Goal: Task Accomplishment & Management: Manage account settings

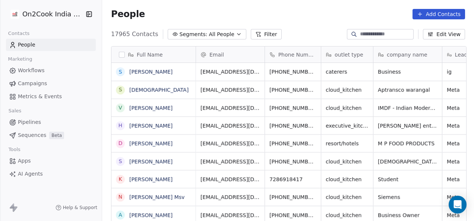
scroll to position [189, 368]
click at [35, 125] on span "Pipelines" at bounding box center [29, 123] width 23 height 8
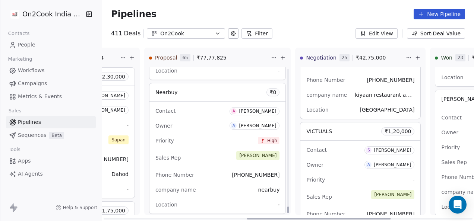
scroll to position [8551, 0]
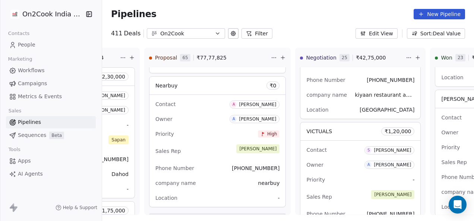
click at [310, 18] on div "Pipelines New Pipeline" at bounding box center [288, 14] width 354 height 10
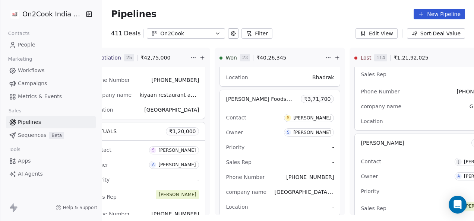
scroll to position [0, 319]
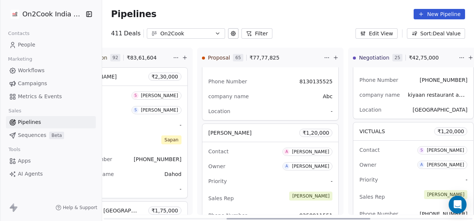
click at [257, 176] on div "Priority -" at bounding box center [270, 182] width 125 height 12
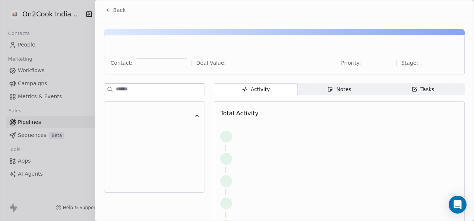
click at [319, 92] on span "Notes Notes" at bounding box center [340, 90] width 84 height 12
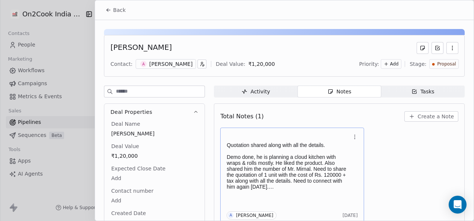
click at [248, 148] on p at bounding box center [289, 151] width 124 height 6
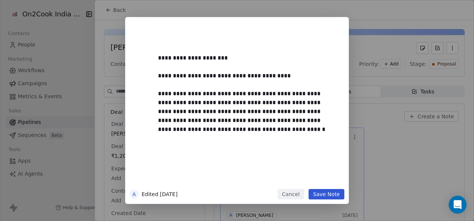
click at [331, 192] on button "Save Note" at bounding box center [327, 194] width 36 height 10
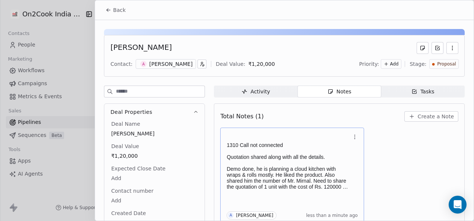
scroll to position [3, 0]
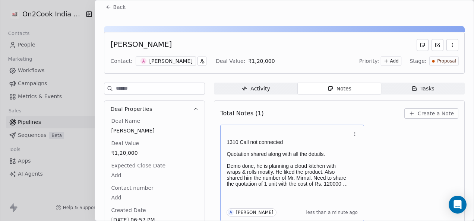
click at [115, 6] on span "Back" at bounding box center [119, 6] width 13 height 7
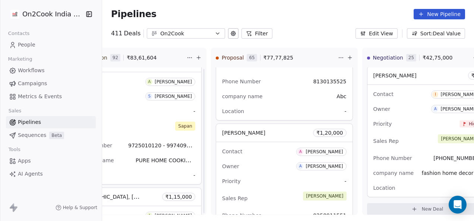
scroll to position [5015, 0]
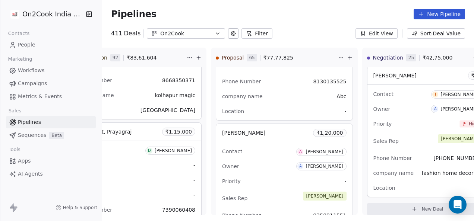
click at [243, 30] on button "Filter" at bounding box center [257, 33] width 31 height 10
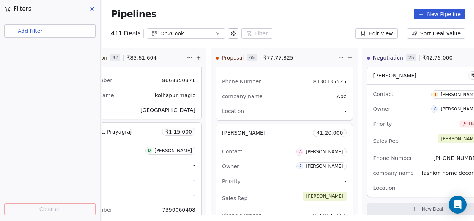
click at [73, 28] on button "Add Filter" at bounding box center [49, 30] width 91 height 13
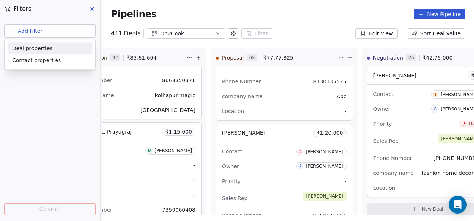
click at [50, 51] on div "Deal properties" at bounding box center [50, 49] width 76 height 8
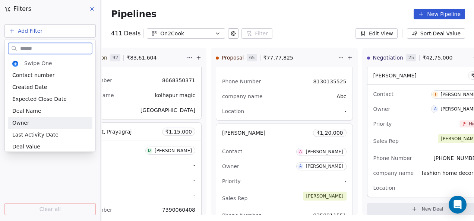
click at [42, 118] on div "Owner" at bounding box center [50, 123] width 85 height 12
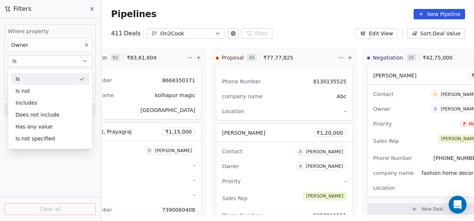
click at [43, 60] on button "Is" at bounding box center [50, 61] width 85 height 12
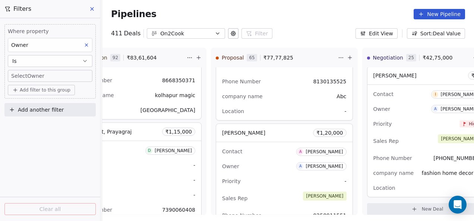
click at [43, 76] on body "On2Cook India Pvt. Ltd. Contacts People Marketing Workflows Campaigns Metrics &…" at bounding box center [237, 110] width 474 height 221
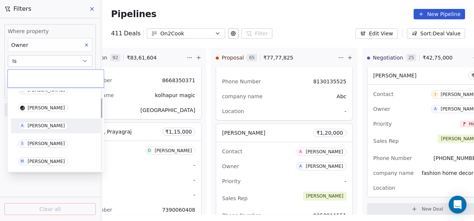
scroll to position [75, 0]
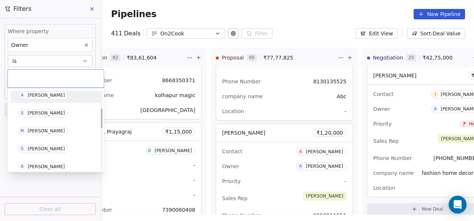
click at [36, 93] on div "[PERSON_NAME]" at bounding box center [46, 95] width 37 height 5
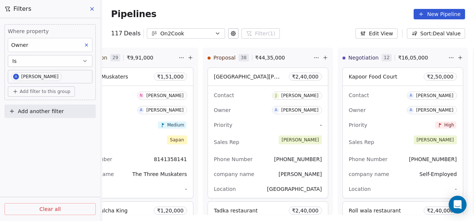
click at [63, 156] on div "Where property Owner Is A [PERSON_NAME] Add filter to this group Add another fi…" at bounding box center [50, 119] width 100 height 203
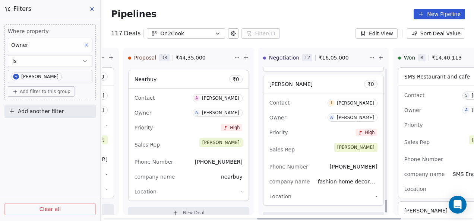
scroll to position [1477, 0]
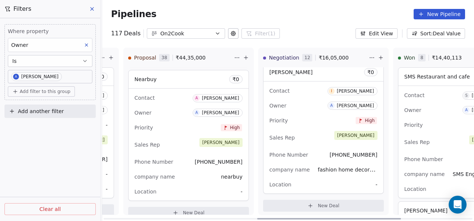
click at [312, 117] on div "Priority High" at bounding box center [324, 121] width 108 height 12
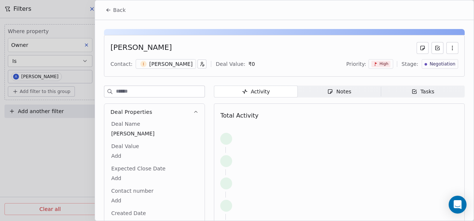
click at [329, 89] on icon "button" at bounding box center [330, 92] width 6 height 6
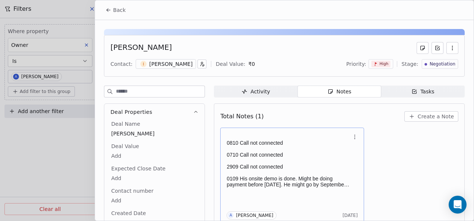
click at [292, 151] on p at bounding box center [289, 149] width 124 height 6
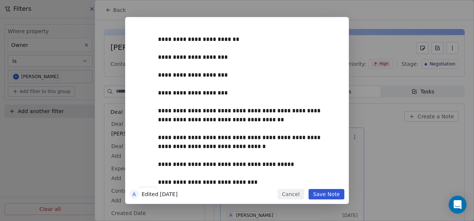
click at [324, 192] on button "Save Note" at bounding box center [327, 194] width 36 height 10
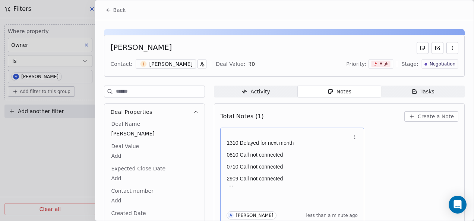
scroll to position [3, 0]
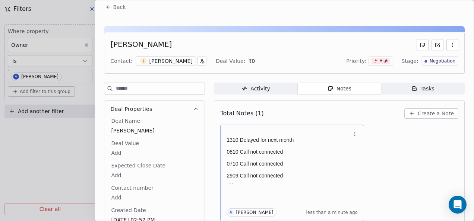
click at [280, 159] on p at bounding box center [289, 158] width 124 height 6
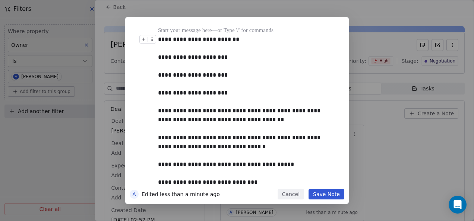
click at [243, 35] on div "**********" at bounding box center [245, 39] width 175 height 9
click at [323, 195] on button "Save Note" at bounding box center [327, 194] width 36 height 10
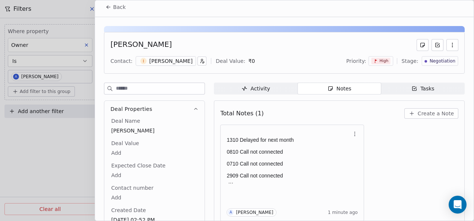
click at [110, 10] on button "Back" at bounding box center [115, 6] width 29 height 13
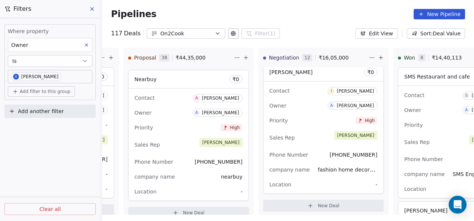
scroll to position [3702, 0]
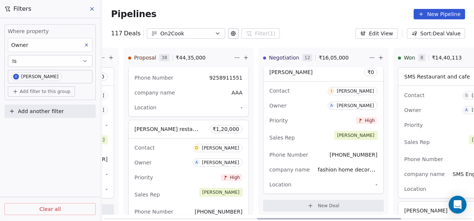
click at [191, 160] on div "Owner A [PERSON_NAME]" at bounding box center [189, 163] width 108 height 12
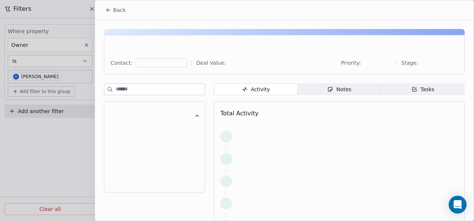
click at [335, 93] on div "Notes" at bounding box center [339, 90] width 24 height 8
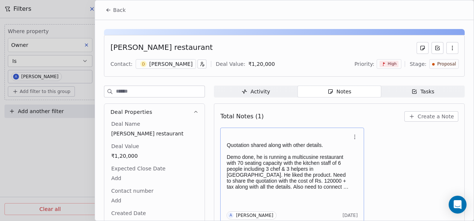
click at [323, 187] on p "Demo done, he is running a multicusine restaurant with 70 seating capacity with…" at bounding box center [289, 172] width 124 height 36
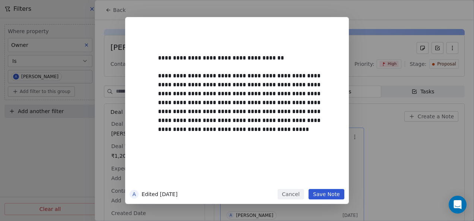
click at [292, 193] on button "Cancel" at bounding box center [291, 194] width 26 height 10
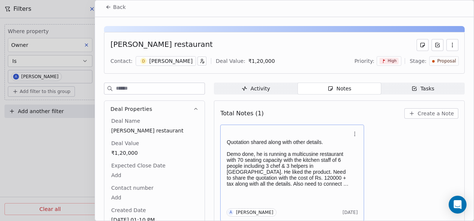
click at [299, 176] on p "Demo done, he is running a multicusine restaurant with 70 seating capacity with…" at bounding box center [289, 169] width 124 height 36
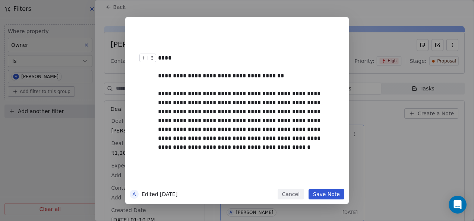
click at [200, 55] on div "****" at bounding box center [245, 58] width 175 height 9
click at [335, 197] on button "Save Note" at bounding box center [327, 194] width 36 height 10
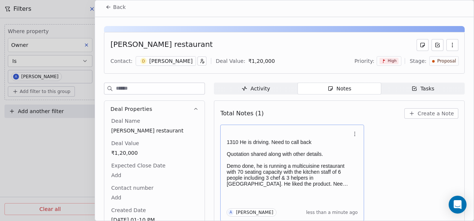
click at [110, 9] on icon at bounding box center [109, 7] width 6 height 6
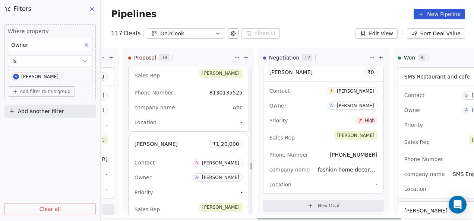
scroll to position [3590, 0]
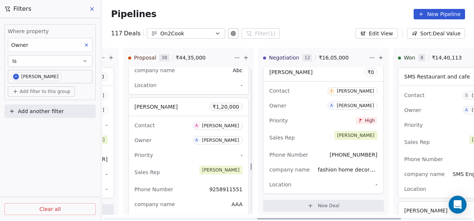
click at [192, 164] on div "Sales Rep [PERSON_NAME]" at bounding box center [189, 172] width 108 height 16
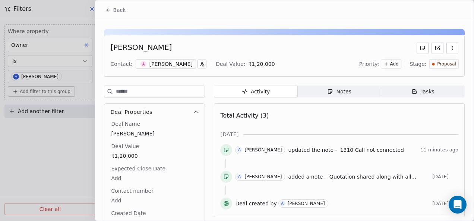
click at [320, 97] on span "Notes Notes" at bounding box center [340, 92] width 84 height 12
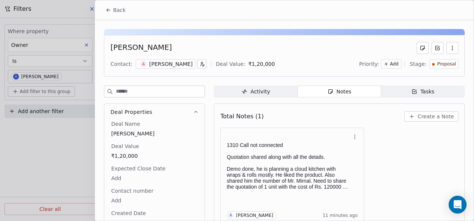
click at [109, 9] on icon at bounding box center [109, 10] width 6 height 6
